Goal: Navigation & Orientation: Find specific page/section

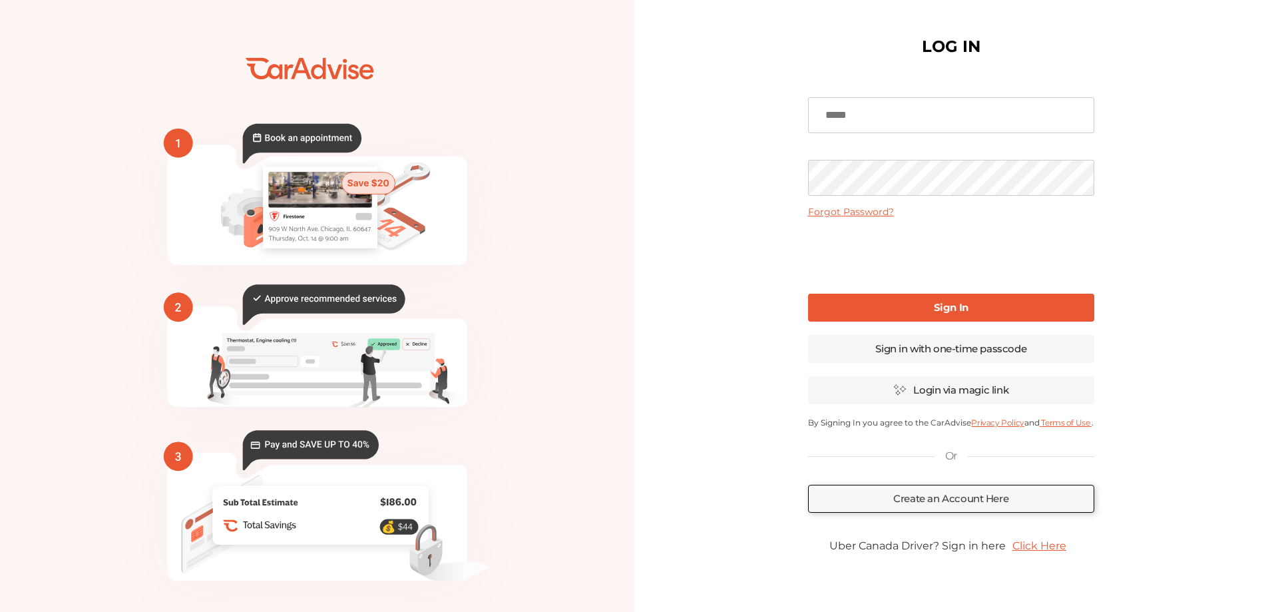
click at [864, 120] on input at bounding box center [951, 115] width 286 height 36
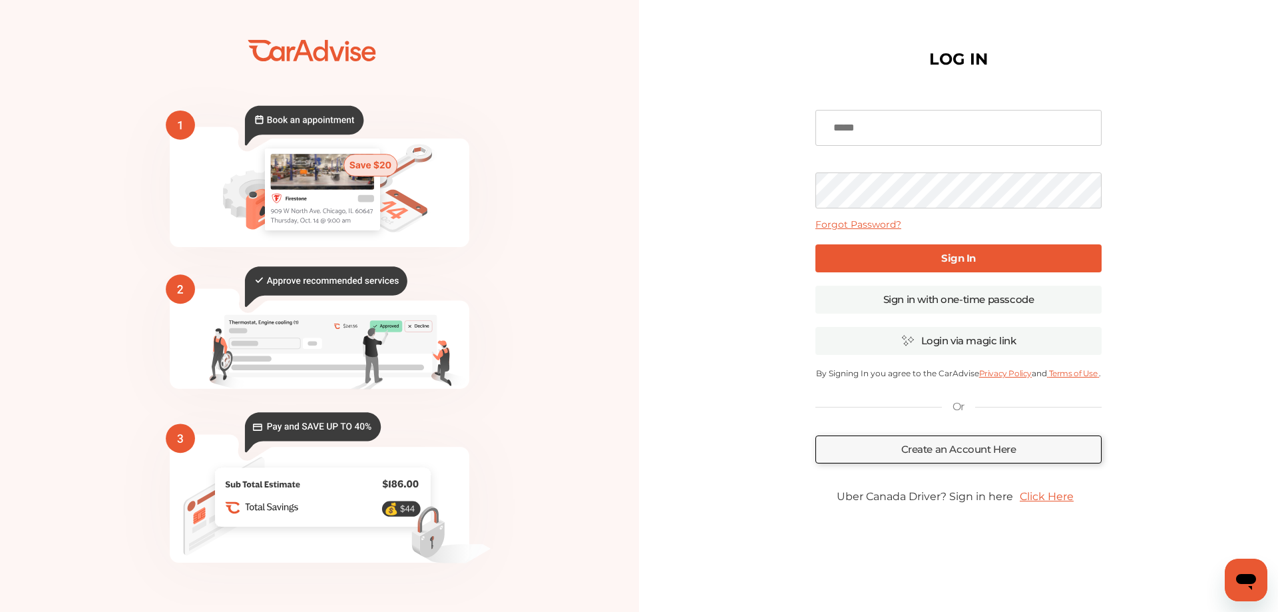
click at [859, 122] on input at bounding box center [959, 128] width 286 height 36
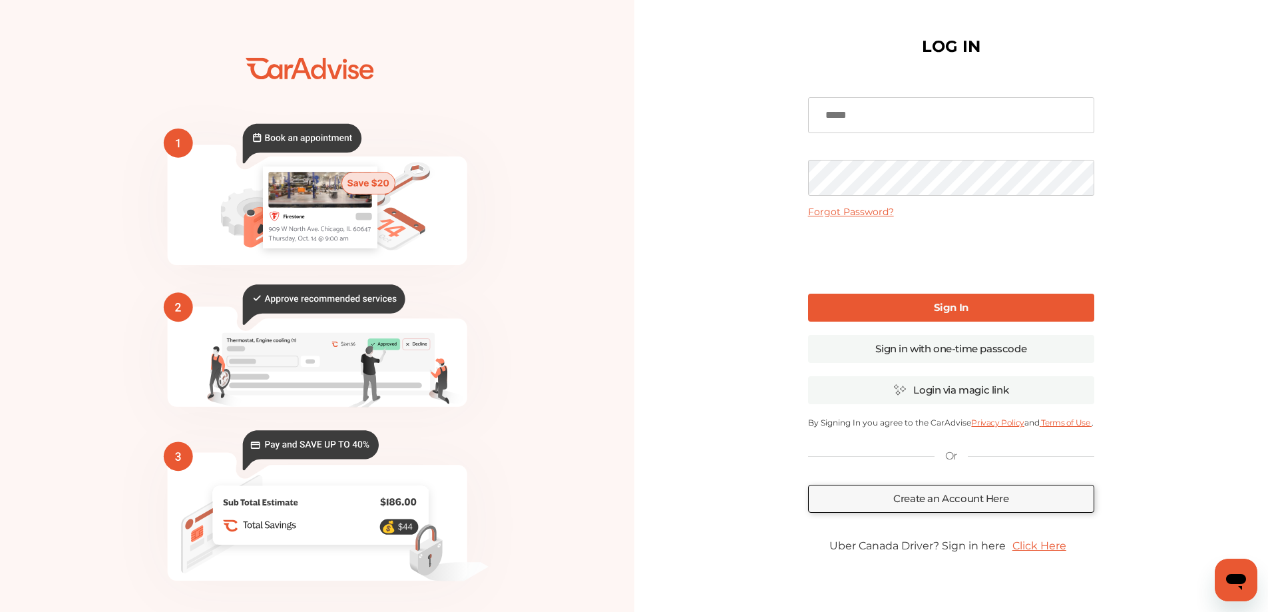
click at [869, 113] on input at bounding box center [951, 115] width 286 height 36
type input "**********"
click at [915, 304] on link "Sign In" at bounding box center [951, 308] width 286 height 28
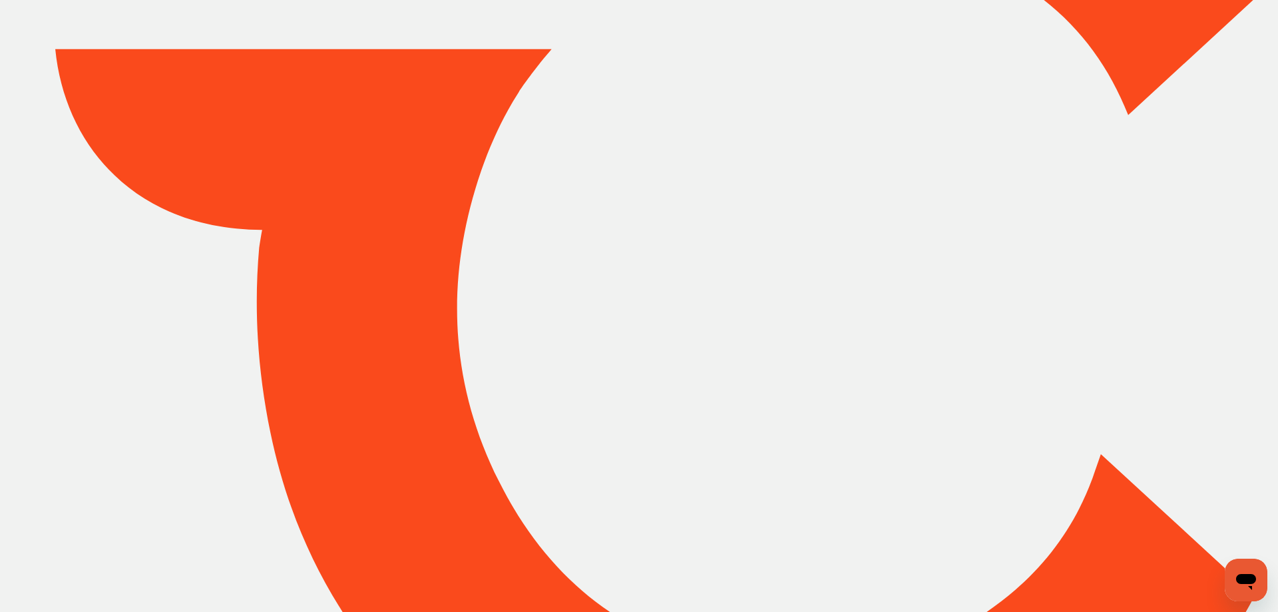
type input "*******"
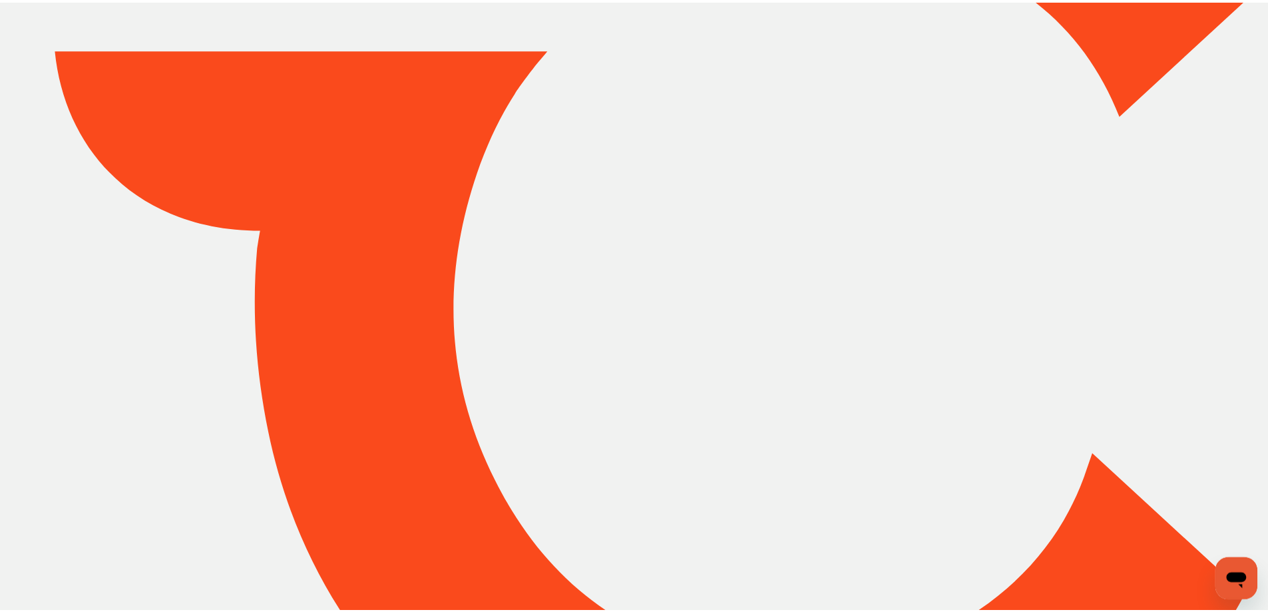
scroll to position [190, 0]
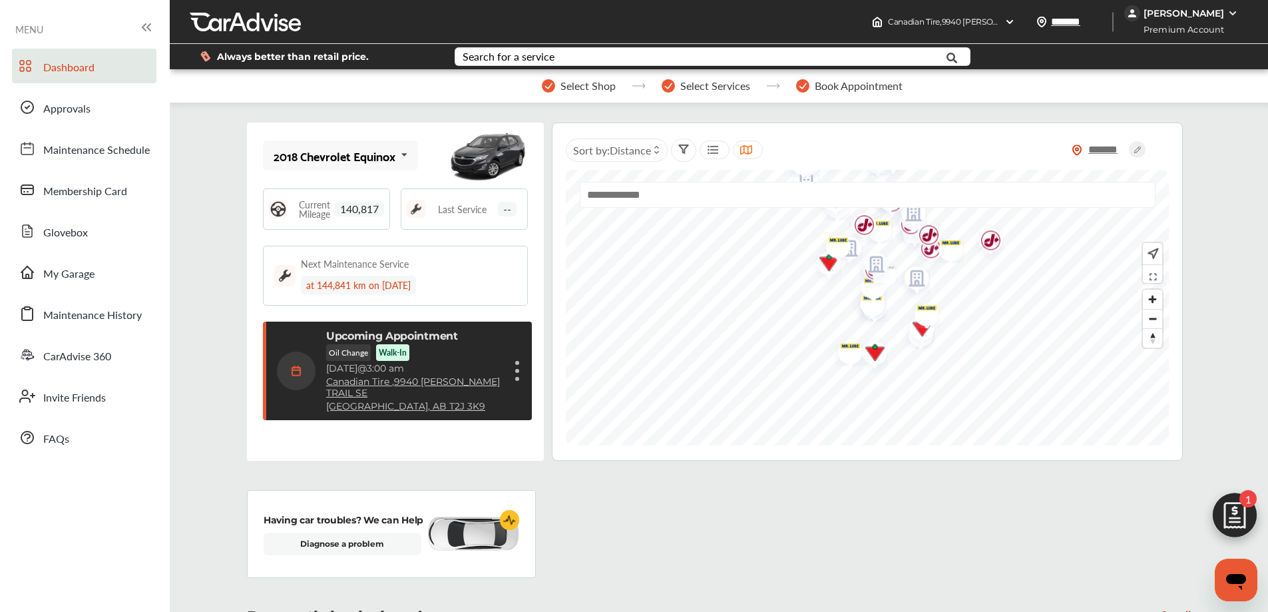
click at [1200, 13] on div "[PERSON_NAME]" at bounding box center [1184, 13] width 81 height 12
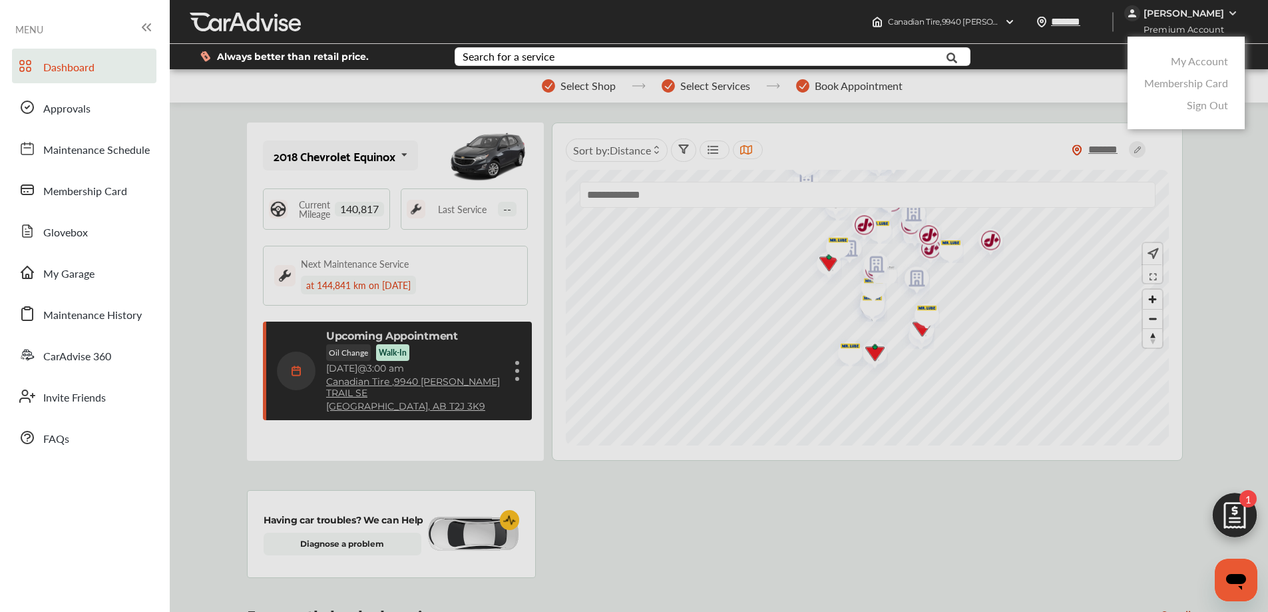
click at [1200, 99] on link "Sign Out" at bounding box center [1207, 104] width 41 height 15
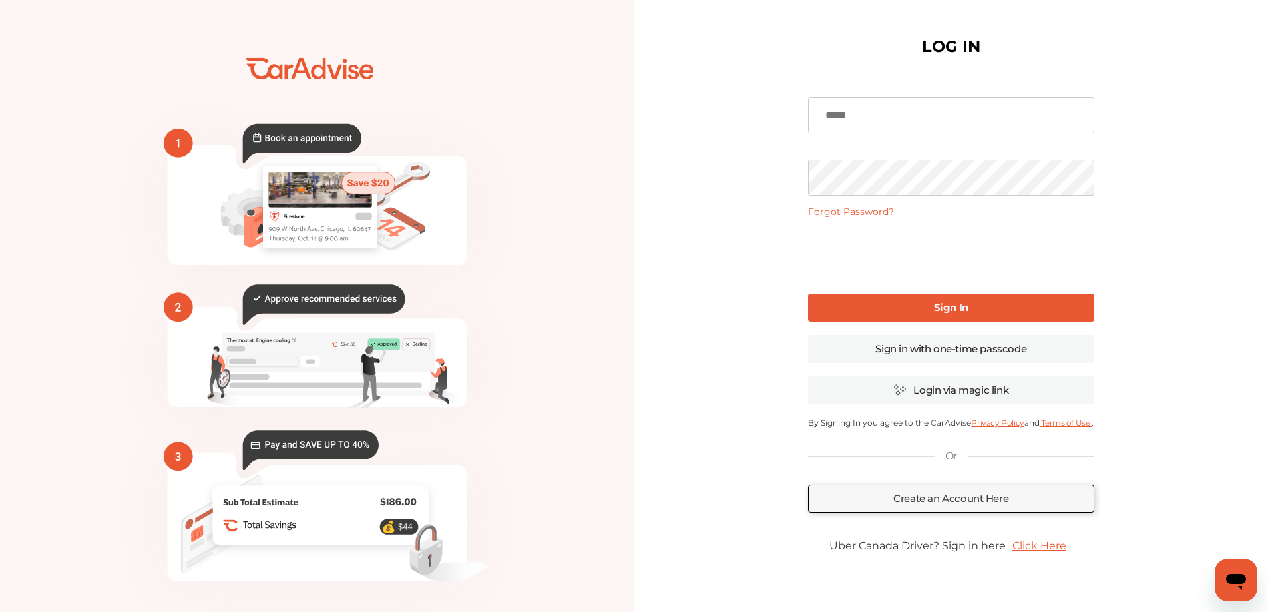
click at [858, 115] on input at bounding box center [951, 115] width 286 height 36
type input "**********"
click at [914, 305] on link "Sign In" at bounding box center [951, 308] width 286 height 28
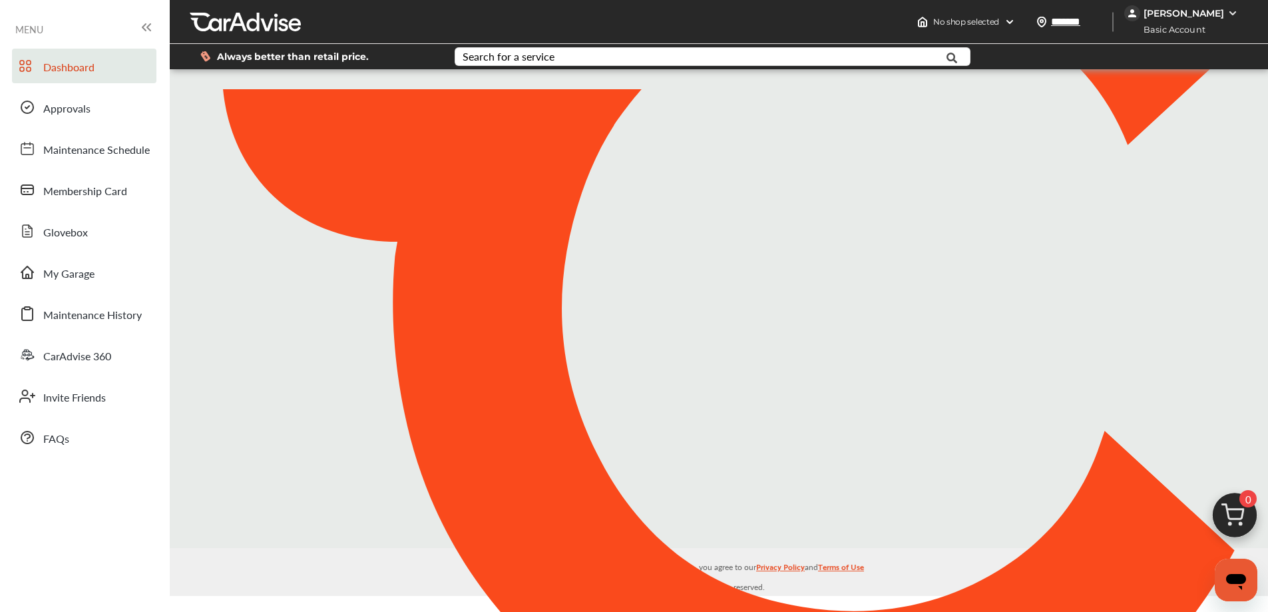
type input "*******"
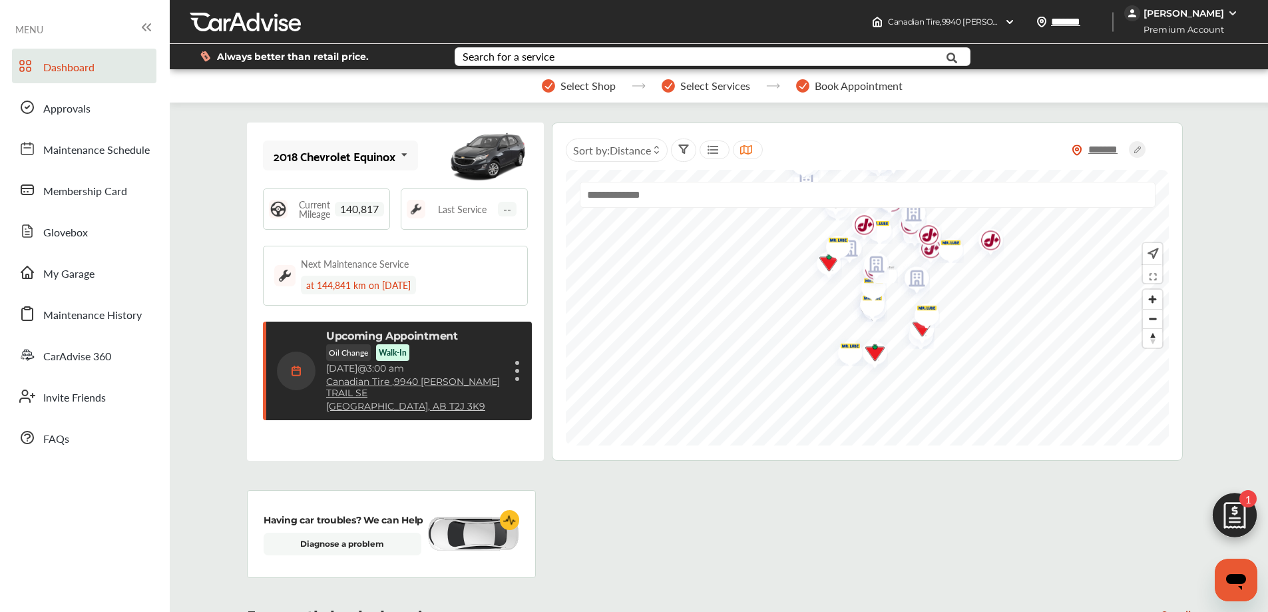
scroll to position [190, 0]
click at [64, 108] on span "Approvals" at bounding box center [66, 109] width 47 height 17
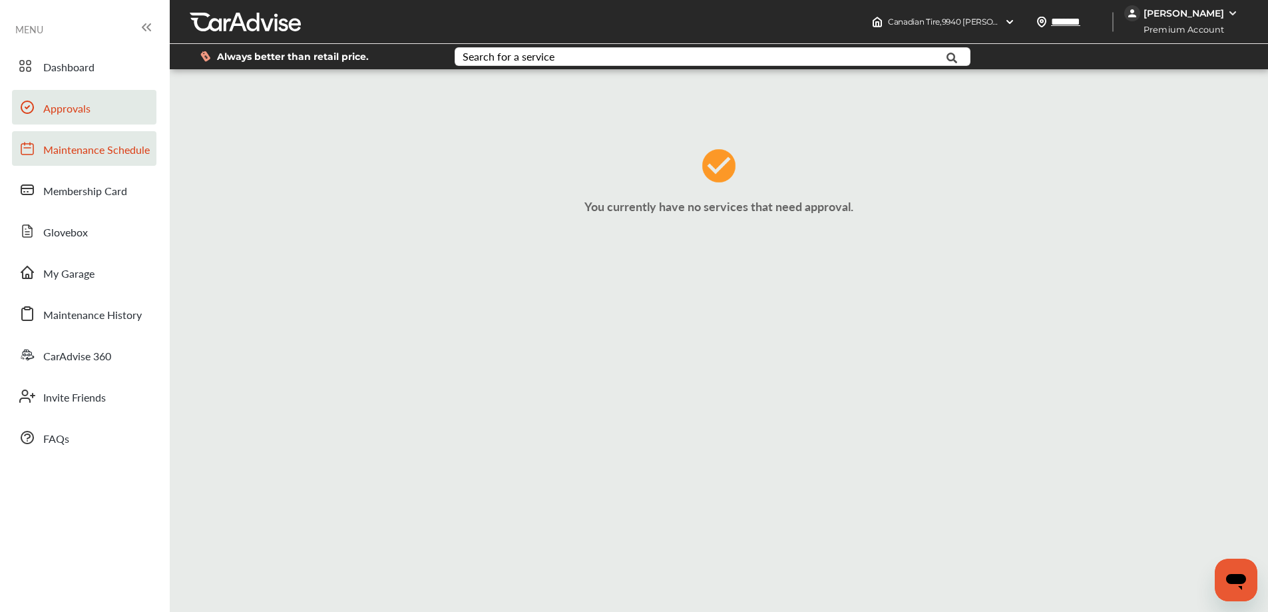
click at [68, 156] on span "Maintenance Schedule" at bounding box center [96, 150] width 107 height 17
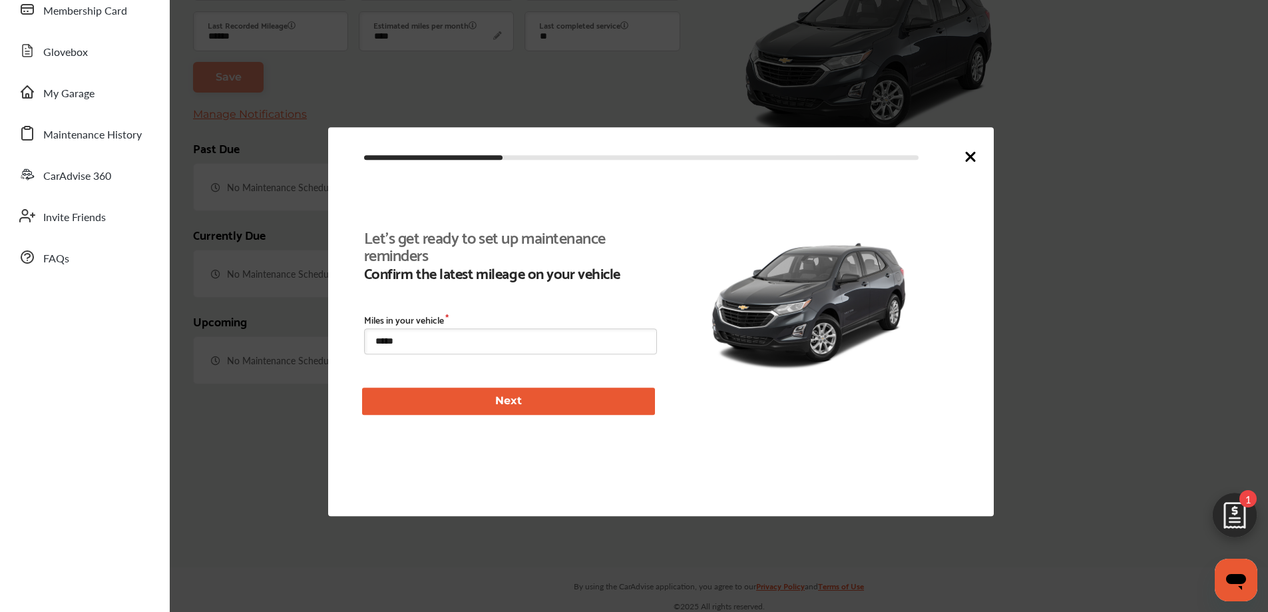
scroll to position [184, 0]
click at [970, 154] on icon at bounding box center [971, 156] width 16 height 16
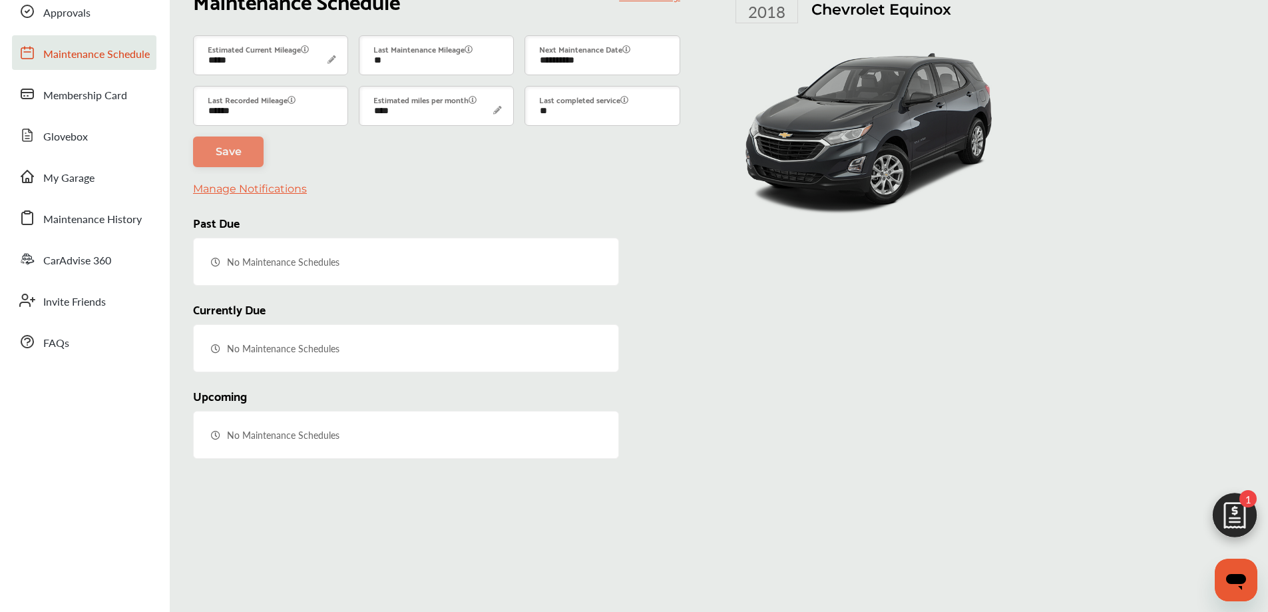
scroll to position [0, 0]
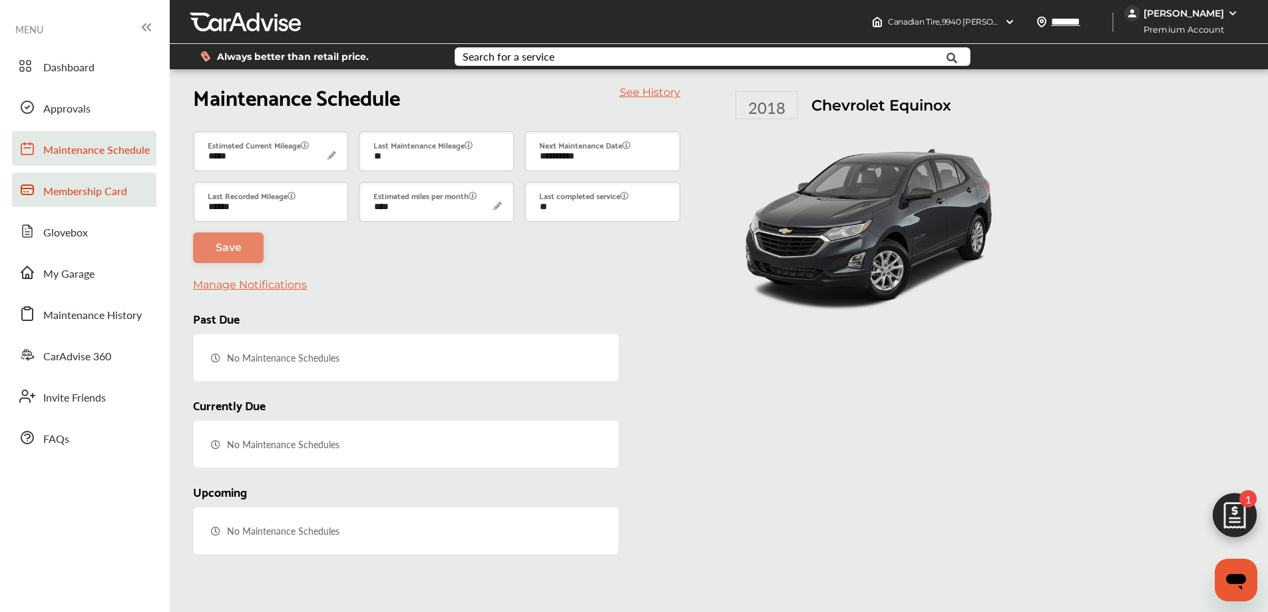
type input "****"
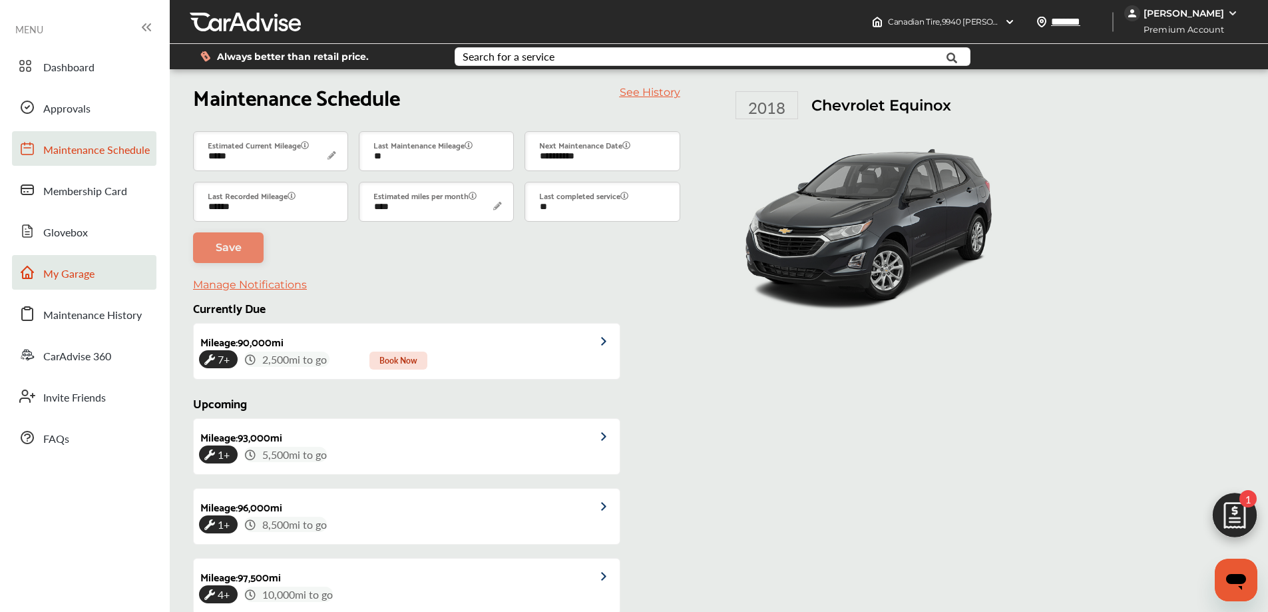
click at [103, 192] on span "Membership Card" at bounding box center [85, 191] width 84 height 17
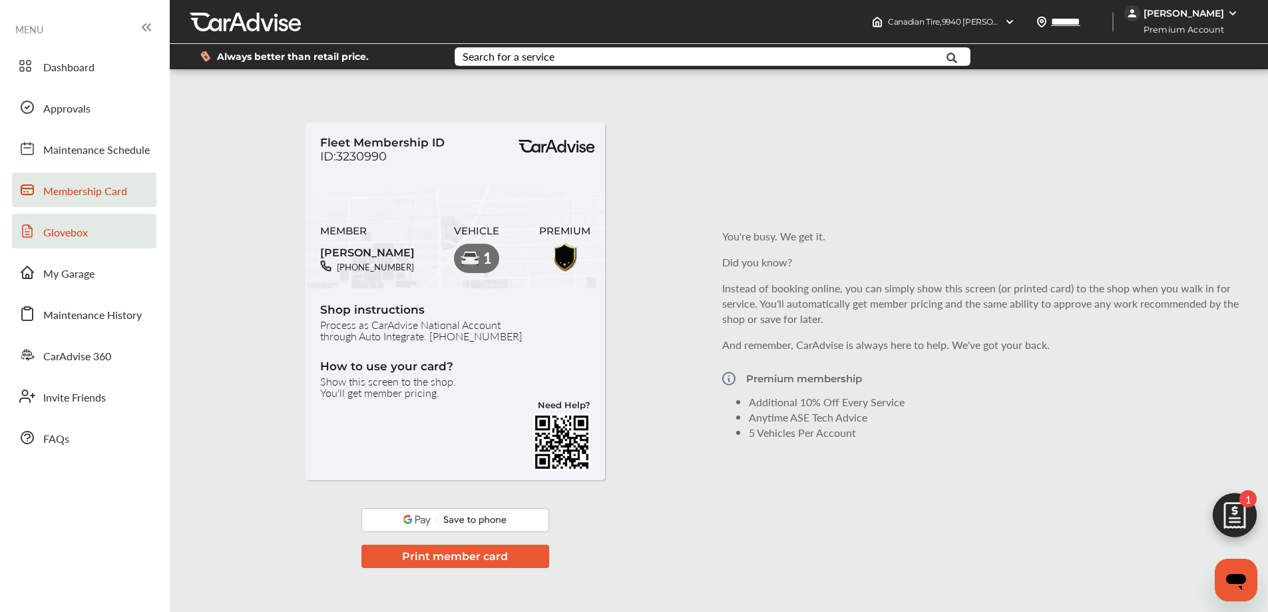
click at [101, 226] on link "Glovebox" at bounding box center [84, 231] width 144 height 35
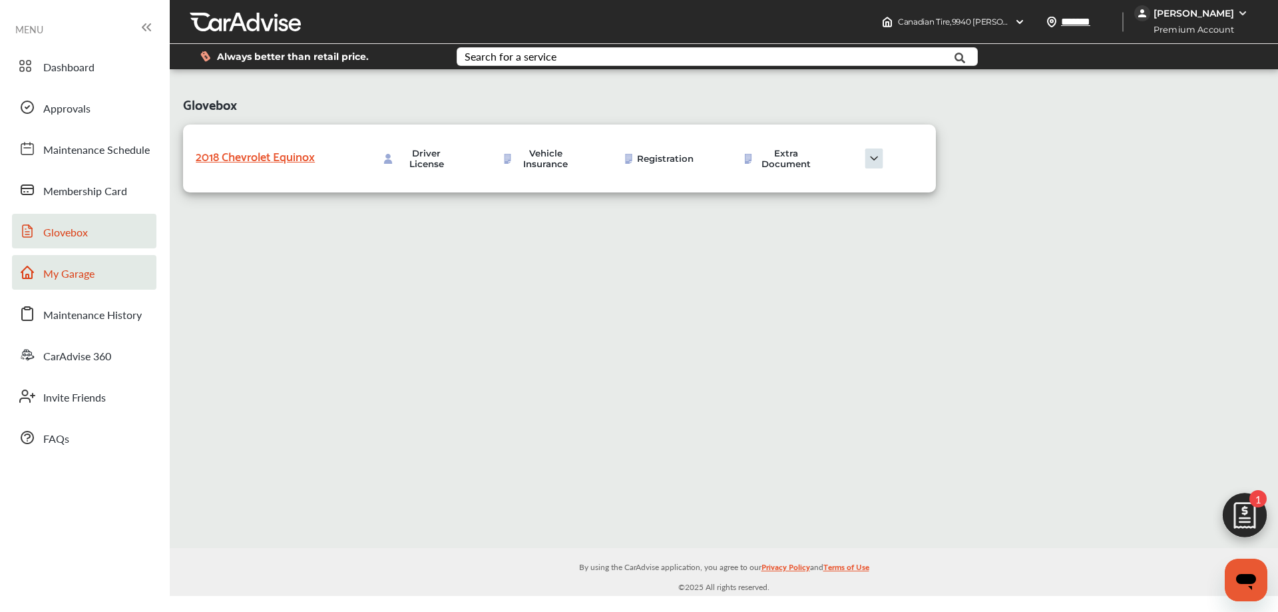
click at [104, 274] on link "My Garage" at bounding box center [84, 272] width 144 height 35
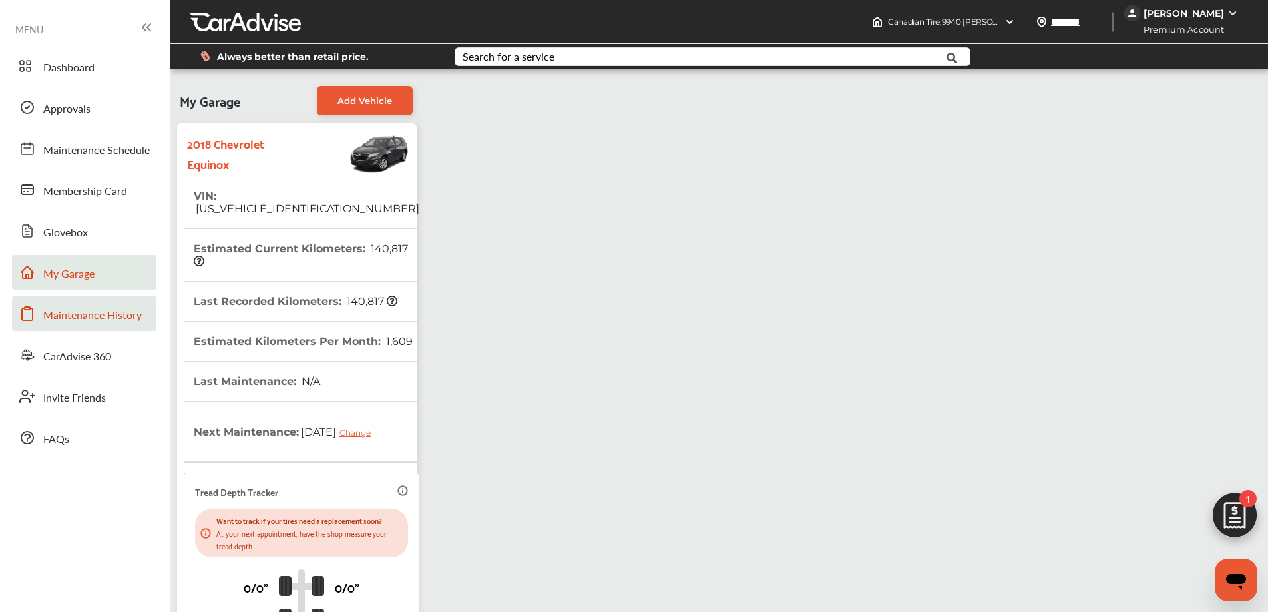
click at [102, 315] on span "Maintenance History" at bounding box center [92, 315] width 99 height 17
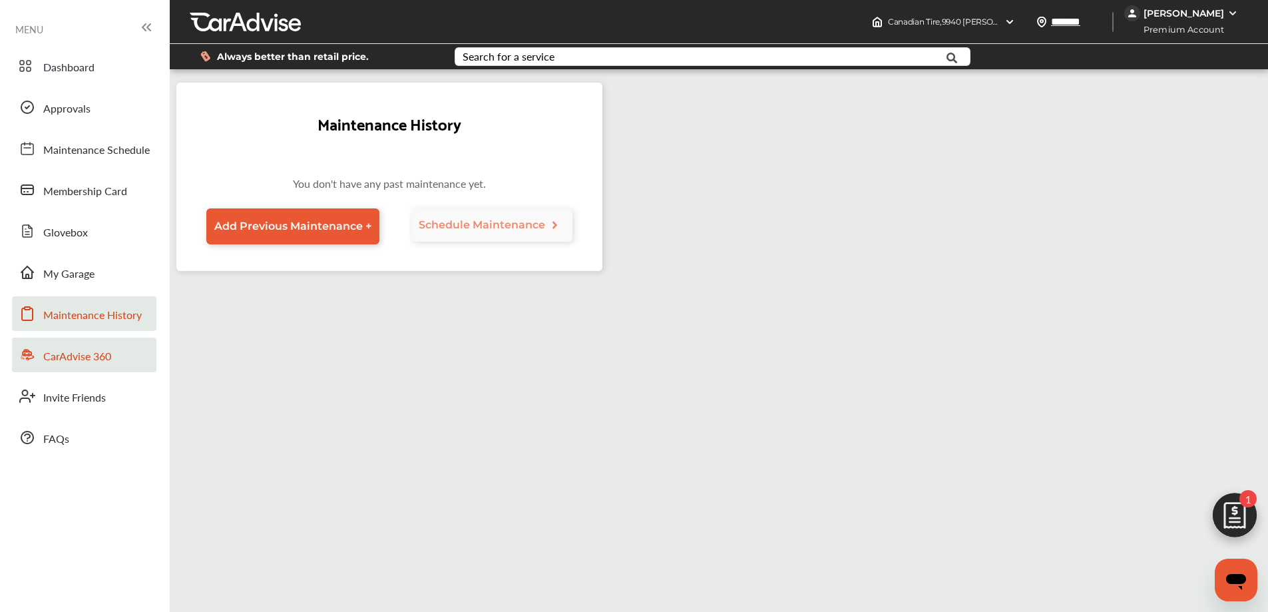
click at [90, 358] on span "CarAdvise 360" at bounding box center [77, 356] width 68 height 17
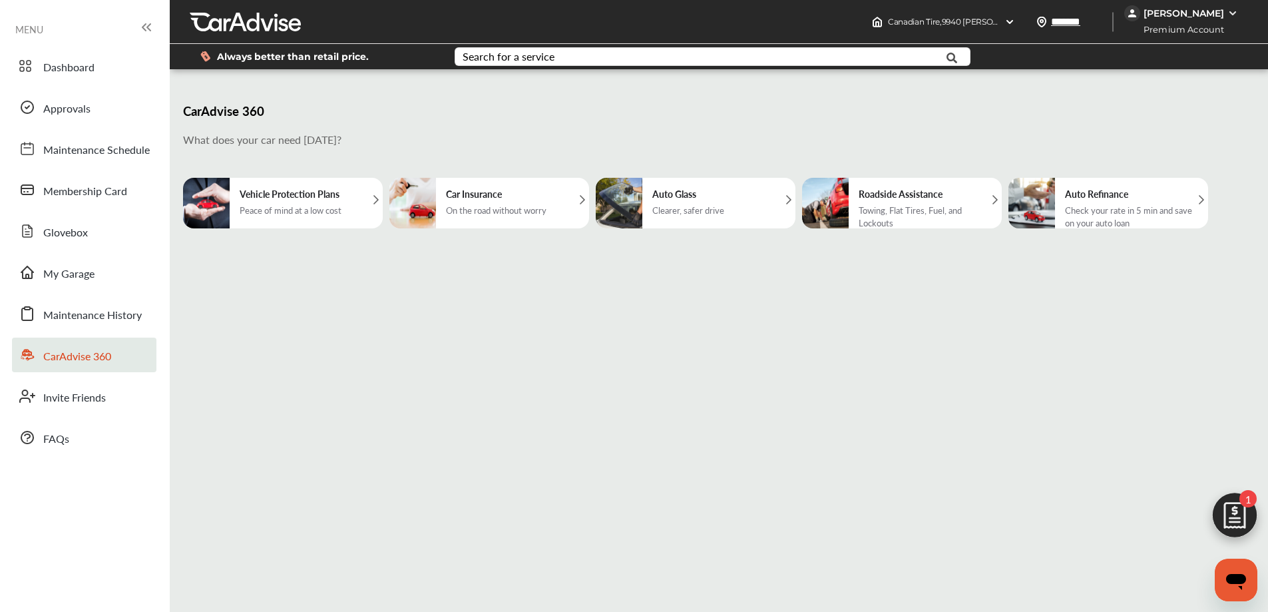
click at [523, 204] on div "On the road without worry" at bounding box center [496, 210] width 101 height 13
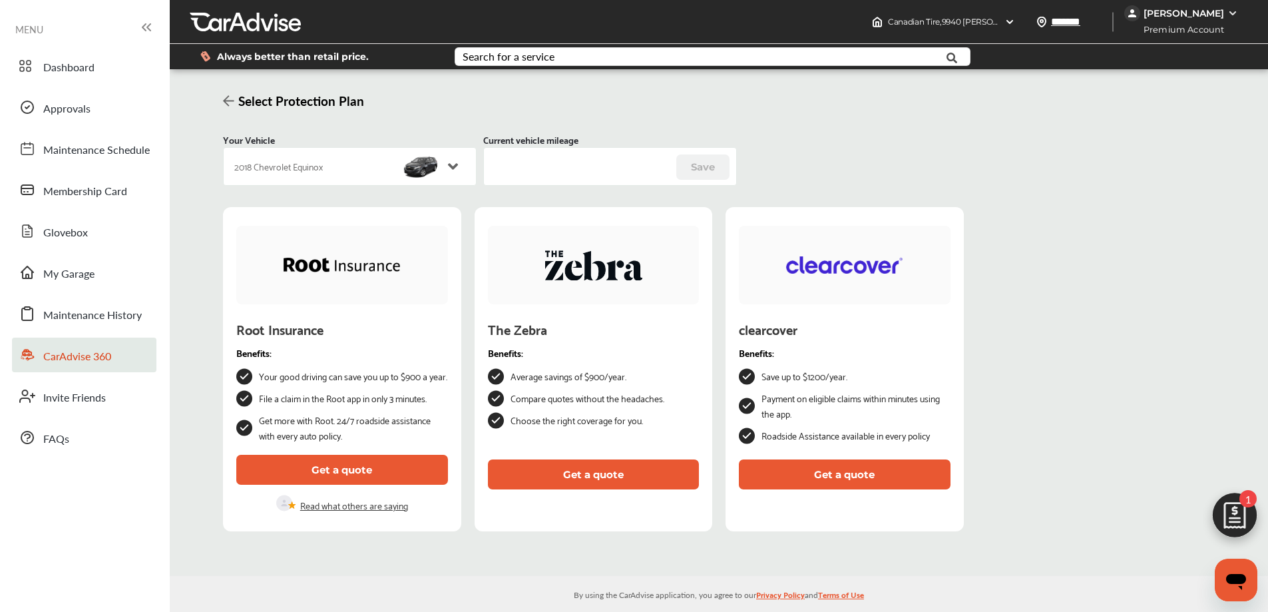
click at [95, 358] on span "CarAdvise 360" at bounding box center [77, 356] width 68 height 17
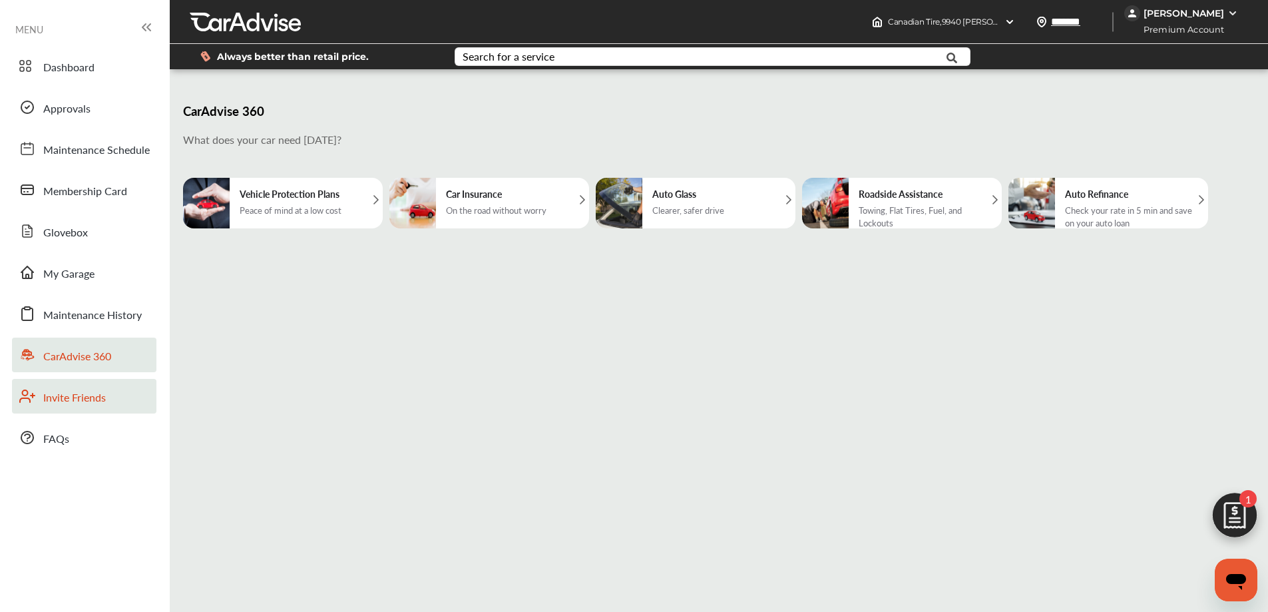
click at [89, 397] on span "Invite Friends" at bounding box center [74, 397] width 63 height 17
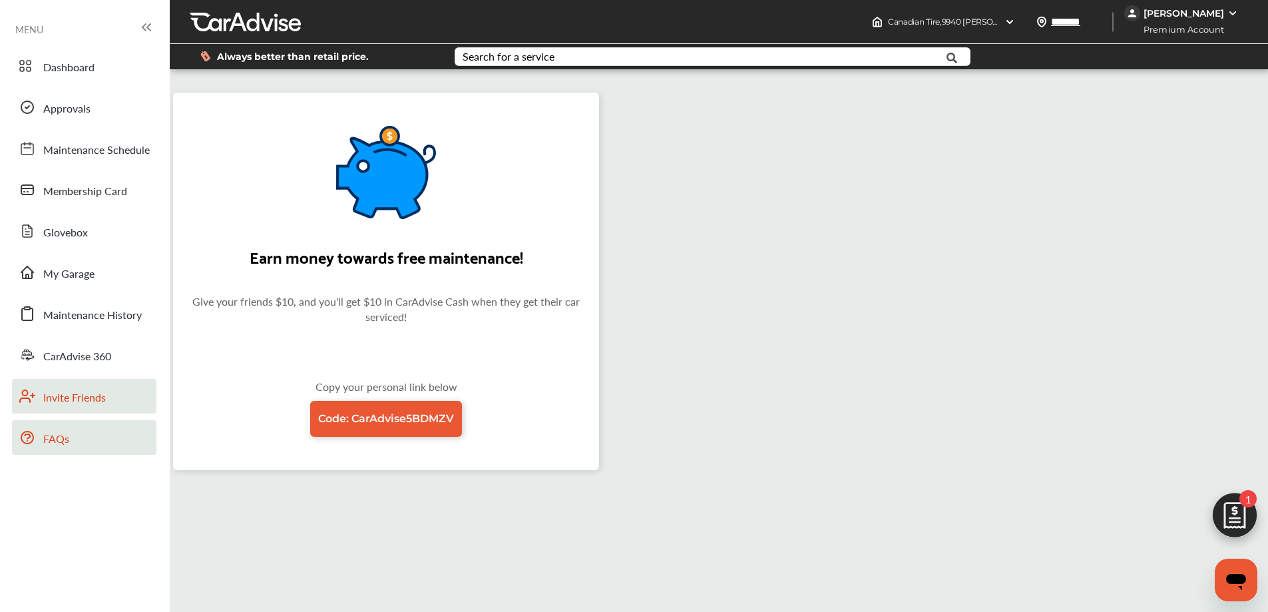
click at [76, 432] on link "FAQs" at bounding box center [84, 437] width 144 height 35
click at [1208, 16] on div "[PERSON_NAME]" at bounding box center [1184, 13] width 81 height 12
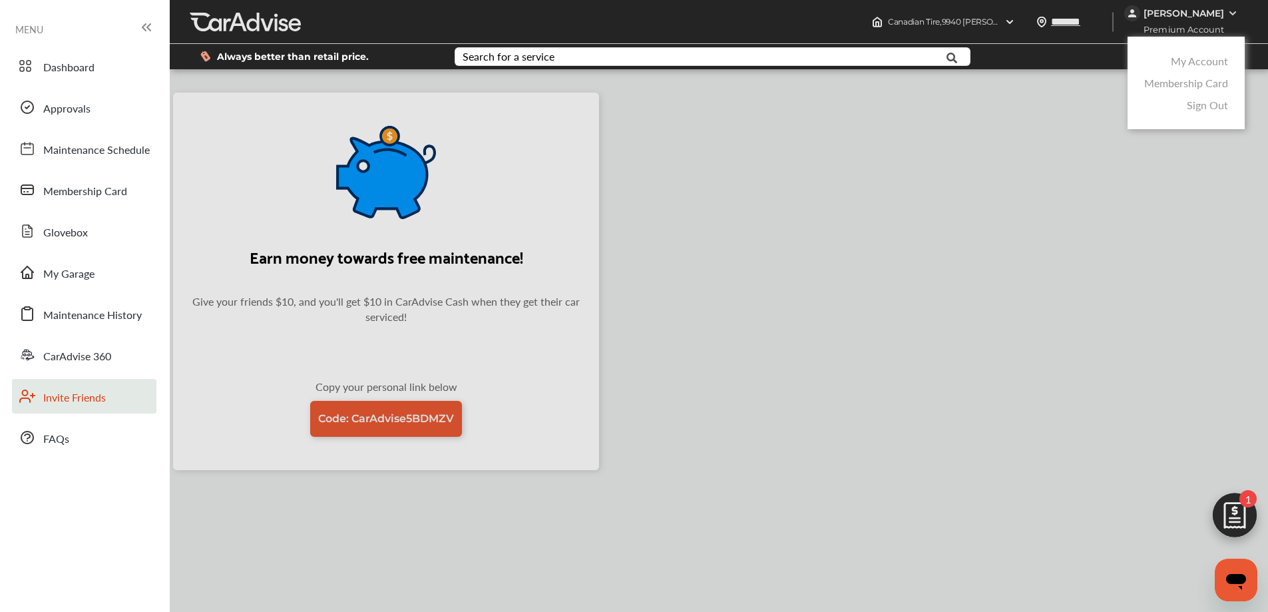
click at [1202, 105] on link "Sign Out" at bounding box center [1207, 104] width 41 height 15
